Goal: Information Seeking & Learning: Learn about a topic

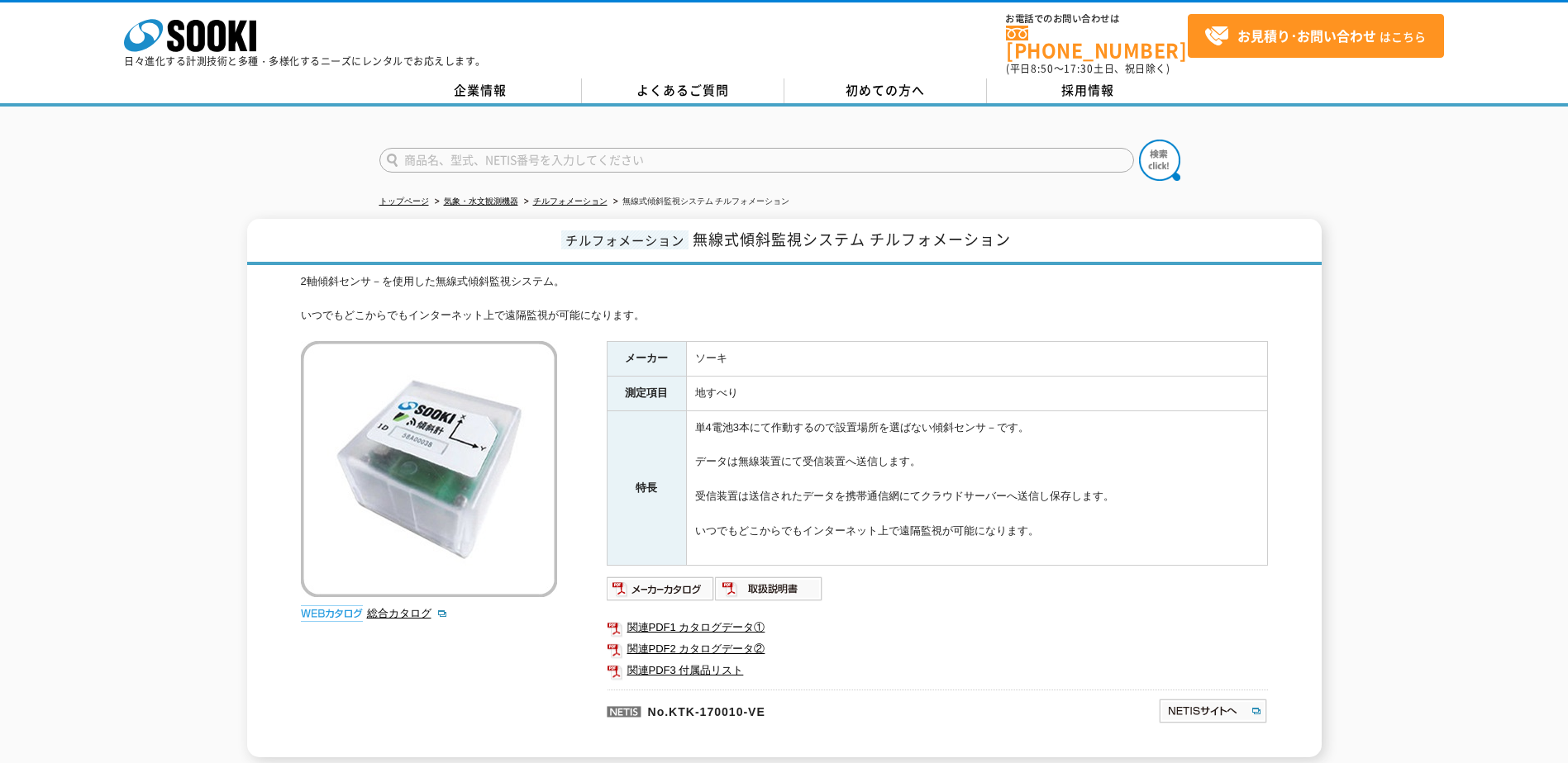
click at [756, 232] on span "無線式傾斜監視システム チルフォメーション" at bounding box center [851, 239] width 318 height 22
drag, startPoint x: 697, startPoint y: 229, endPoint x: 1031, endPoint y: 224, distance: 334.0
click at [1031, 224] on h1 "チルフォメーション 無線式傾斜監視システム チルフォメーション" at bounding box center [784, 242] width 1075 height 46
copy span "無線式傾斜監視システム チルフォメーション"
click at [1200, 419] on td "単4電池3本にて作動するので設置場所を選ばない傾斜センサ－です。 データは無線装置にて受信装置へ送信します。 受信装置は送信されたデータを携帯通信網にてクラウ…" at bounding box center [976, 487] width 581 height 154
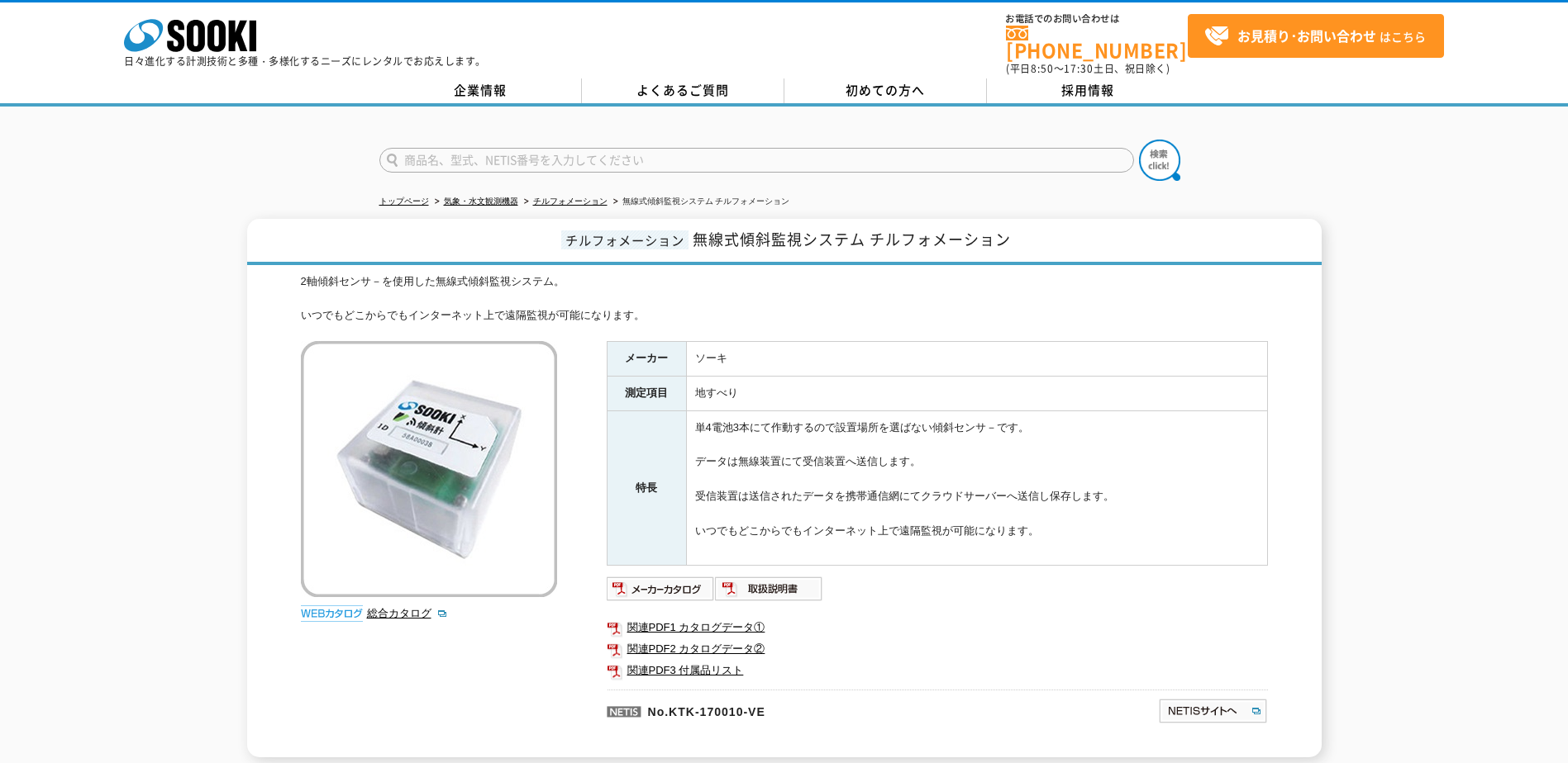
scroll to position [219, 0]
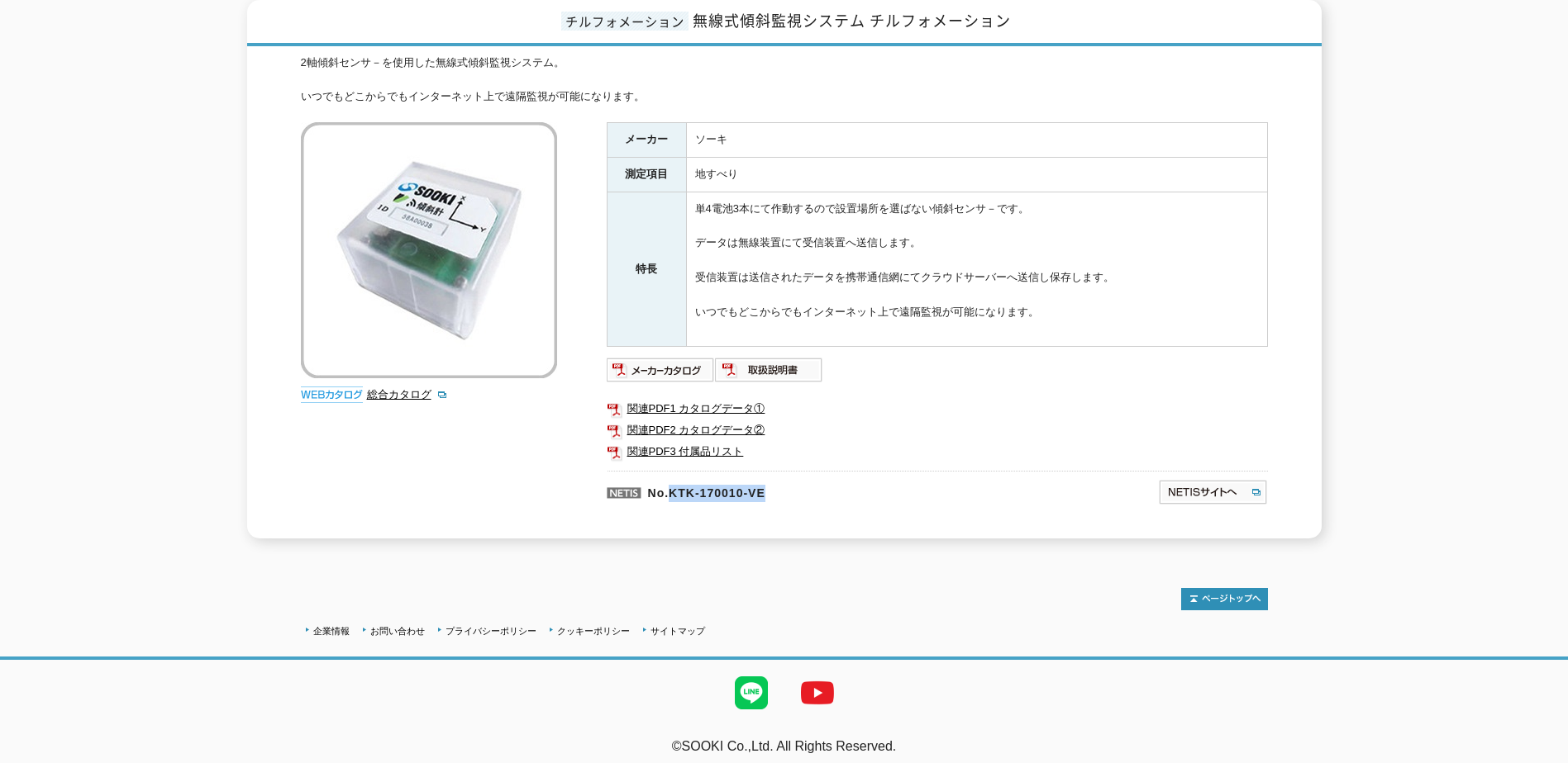
drag, startPoint x: 671, startPoint y: 482, endPoint x: 781, endPoint y: 484, distance: 110.0
click at [781, 484] on p "No.KTK-170010-VE" at bounding box center [802, 491] width 391 height 40
copy p "KTK-170010-VE"
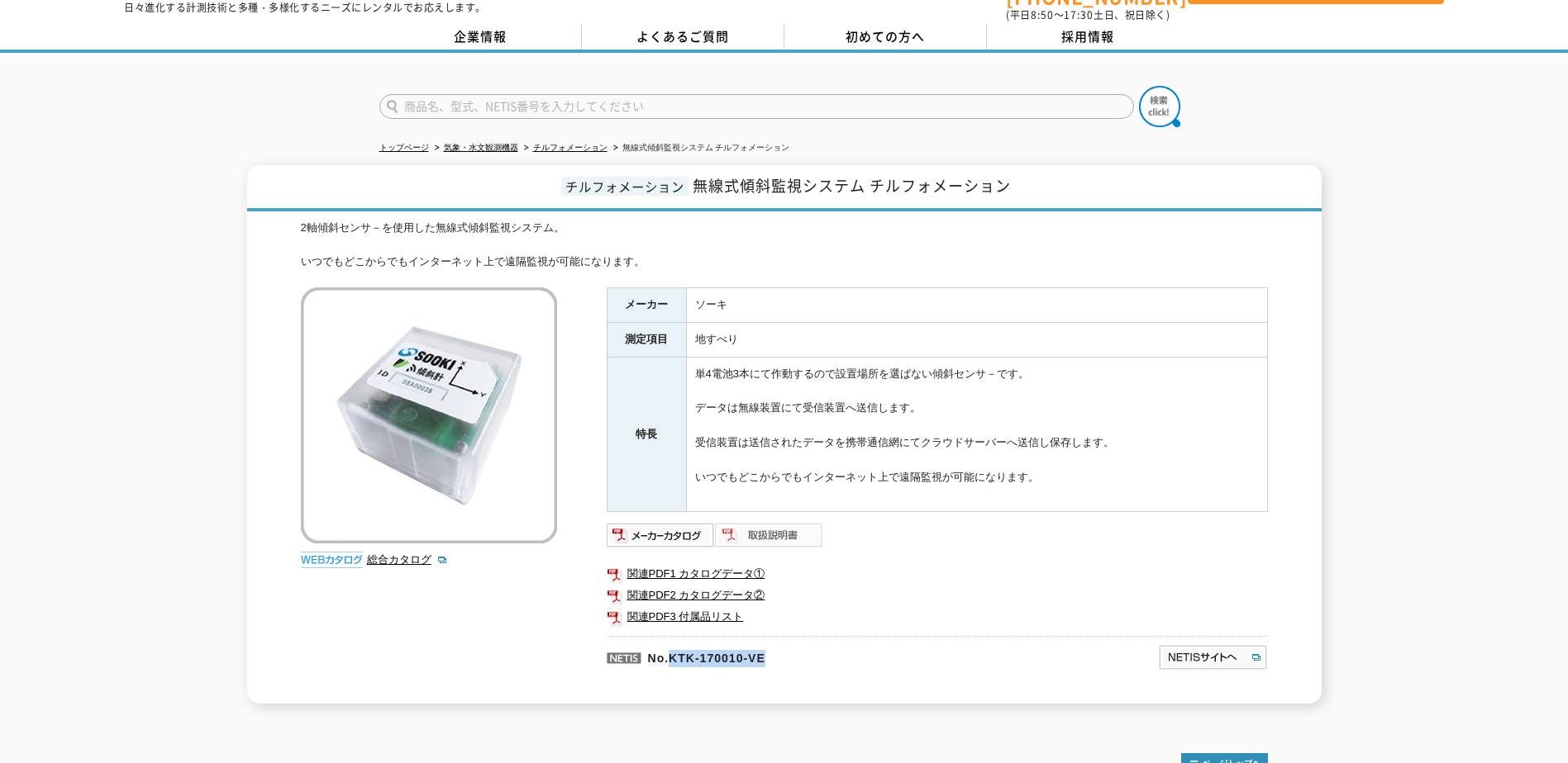
click at [744, 523] on img at bounding box center [769, 535] width 108 height 26
